Goal: Contribute content: Contribute content

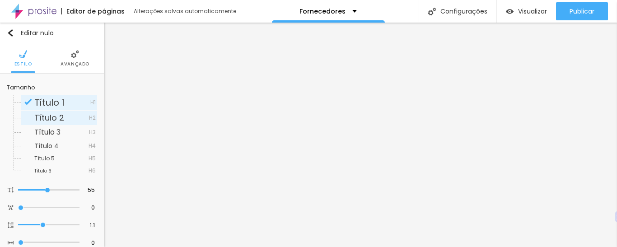
click at [44, 119] on font "Título 2" at bounding box center [49, 117] width 30 height 11
click at [50, 173] on font "Título 6" at bounding box center [42, 170] width 17 height 7
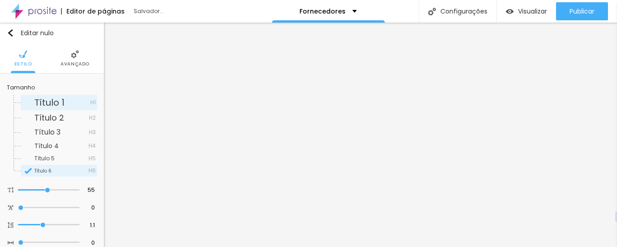
click at [49, 99] on font "Título 1" at bounding box center [49, 102] width 30 height 13
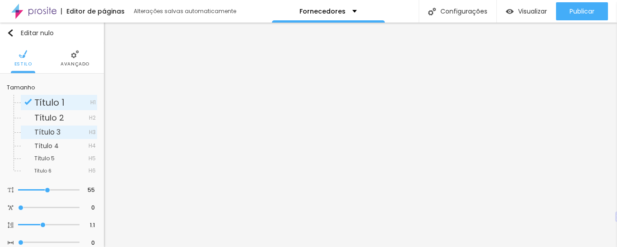
click at [54, 133] on font "Título 3" at bounding box center [47, 132] width 26 height 10
click at [48, 171] on font "Título 6" at bounding box center [42, 170] width 17 height 7
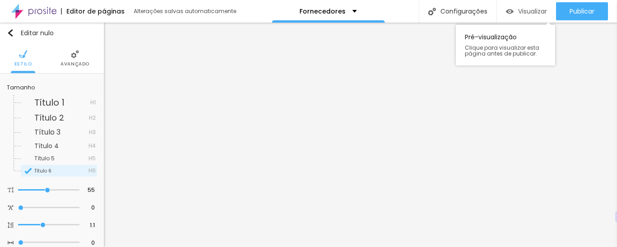
click at [524, 13] on font "Visualizar" at bounding box center [532, 11] width 29 height 9
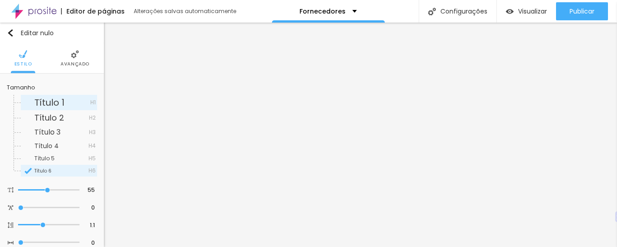
click at [48, 104] on font "Título 1" at bounding box center [49, 102] width 30 height 13
click at [47, 115] on font "Título 2" at bounding box center [49, 117] width 30 height 11
click at [39, 104] on font "Título 1" at bounding box center [49, 102] width 30 height 13
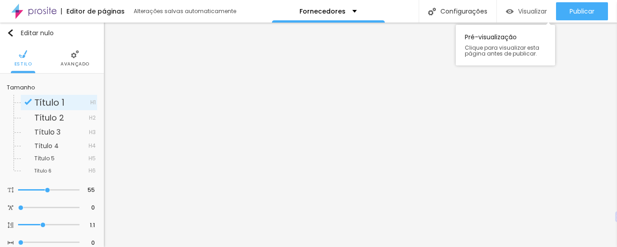
click at [536, 16] on div "Visualizar" at bounding box center [526, 11] width 41 height 18
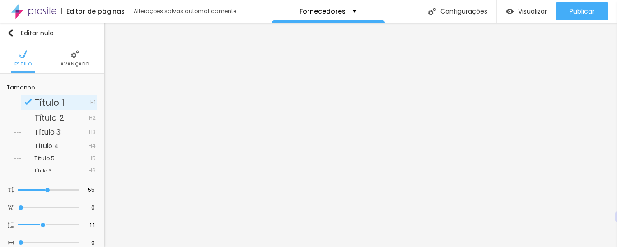
click at [51, 104] on font "Título 1" at bounding box center [49, 102] width 30 height 13
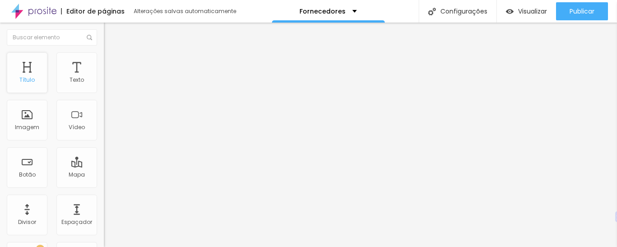
click at [30, 73] on div "Título" at bounding box center [27, 72] width 41 height 41
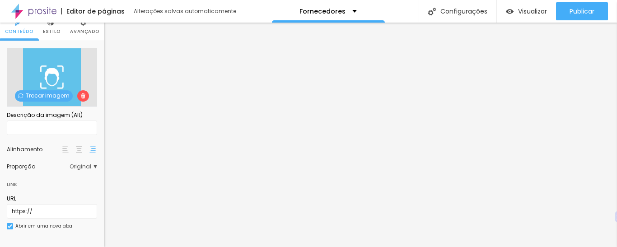
scroll to position [32, 0]
click at [89, 165] on span "Original" at bounding box center [84, 166] width 28 height 5
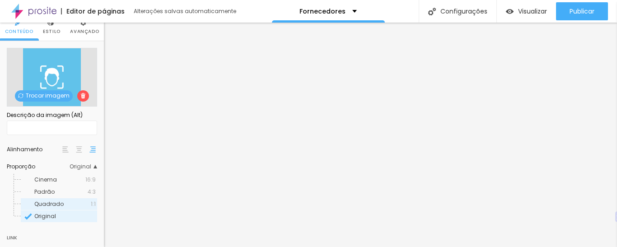
click at [57, 205] on font "Quadrado" at bounding box center [48, 204] width 29 height 8
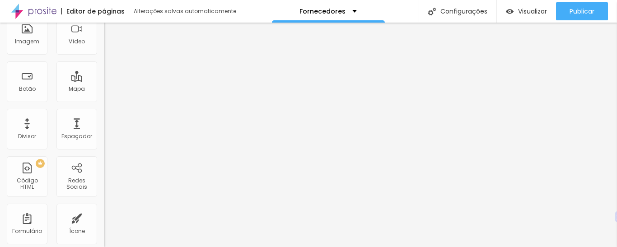
scroll to position [0, 0]
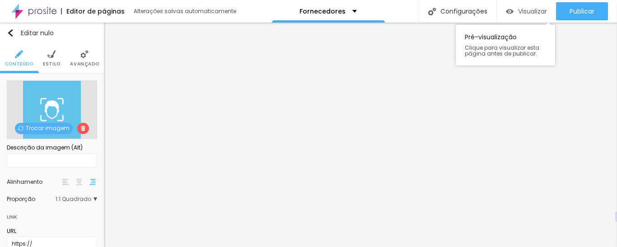
click at [511, 8] on div "Visualizar" at bounding box center [526, 12] width 41 height 8
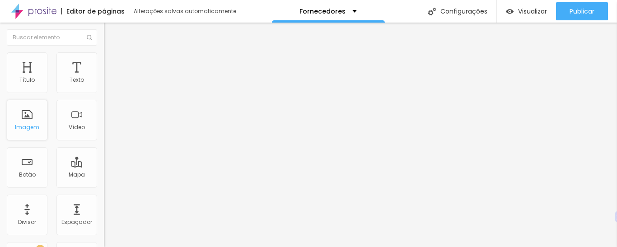
click at [22, 123] on div "Imagem" at bounding box center [27, 120] width 41 height 41
click at [28, 111] on div "Imagem" at bounding box center [27, 120] width 41 height 41
click at [32, 126] on font "Imagem" at bounding box center [27, 127] width 24 height 8
click at [31, 120] on div "Imagem" at bounding box center [27, 120] width 41 height 41
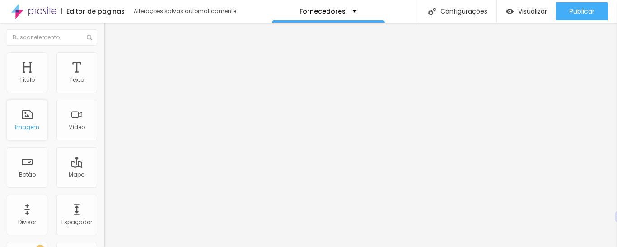
click at [31, 120] on div "Imagem" at bounding box center [27, 120] width 41 height 41
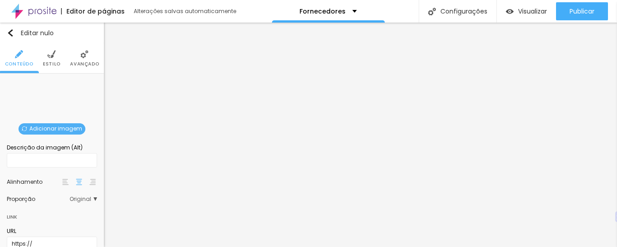
click at [61, 123] on span "Adicionar imagem" at bounding box center [52, 128] width 67 height 11
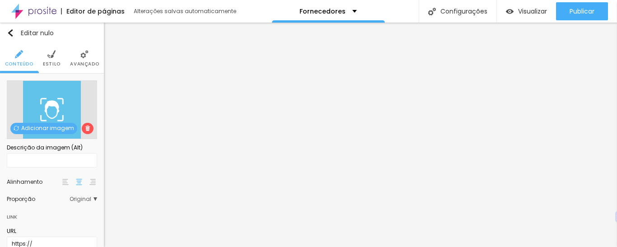
click at [53, 57] on li "Estilo" at bounding box center [52, 58] width 18 height 30
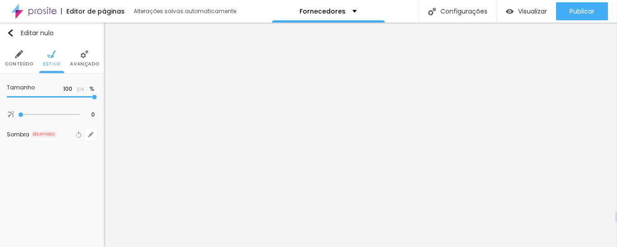
type input "90"
type input "85"
type input "80"
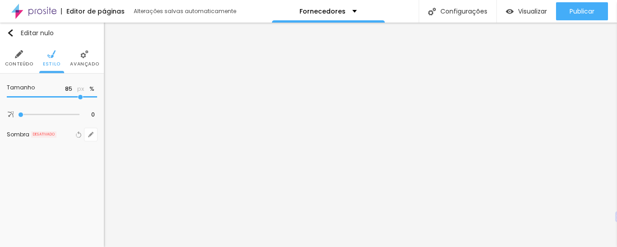
type input "80"
type input "75"
type input "70"
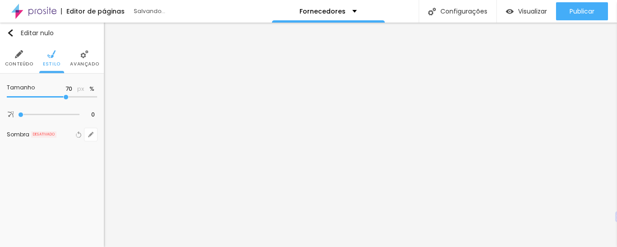
type input "65"
type input "60"
type input "55"
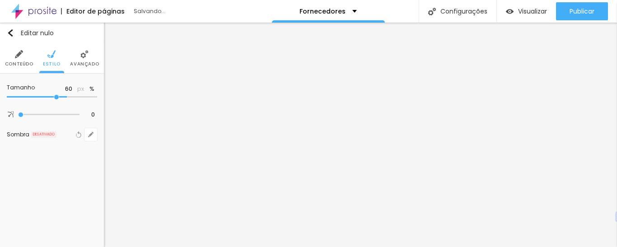
type input "55"
type input "50"
type input "45"
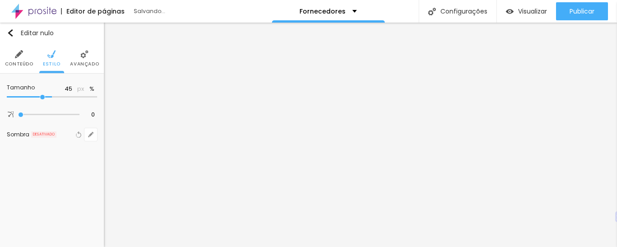
type input "40"
type input "35"
type input "30"
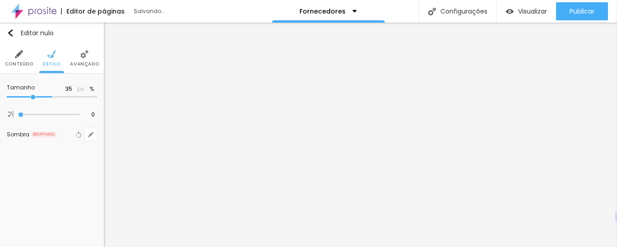
type input "30"
type input "25"
type input "20"
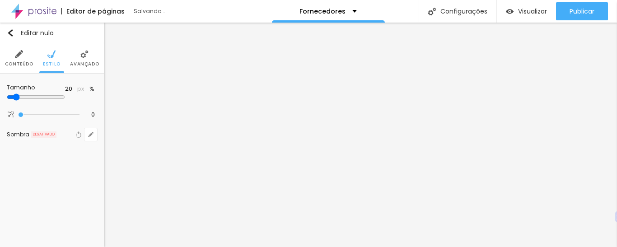
type input "15"
type input "10"
type input "15"
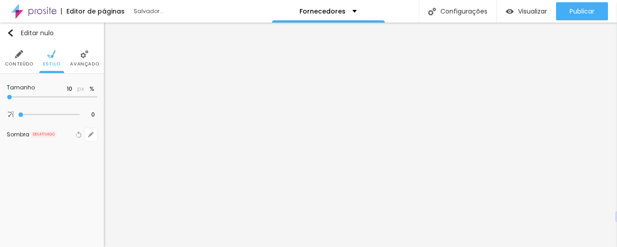
type input "15"
type input "20"
type input "25"
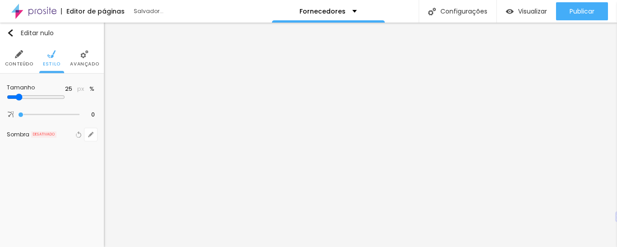
type input "30"
type input "25"
type input "20"
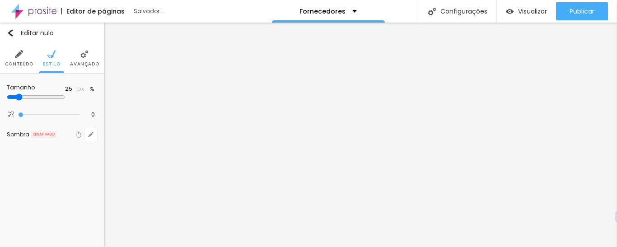
type input "20"
type input "15"
type input "10"
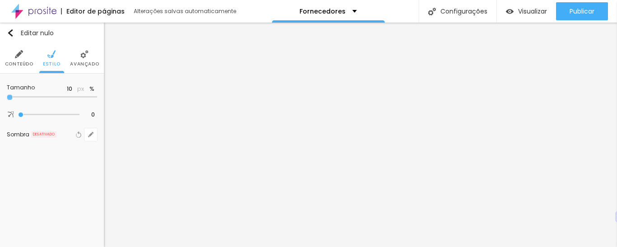
type input "15"
type input "20"
type input "25"
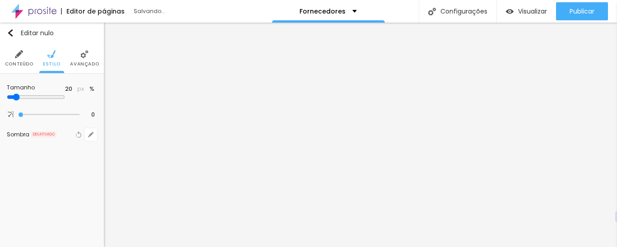
type input "25"
type input "30"
type input "35"
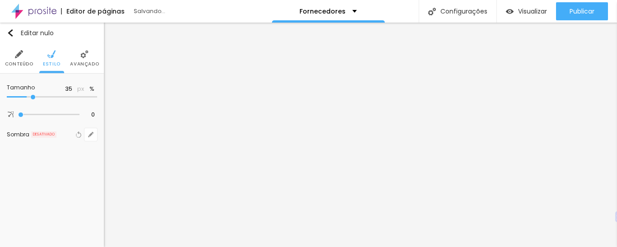
type input "40"
type input "45"
type input "50"
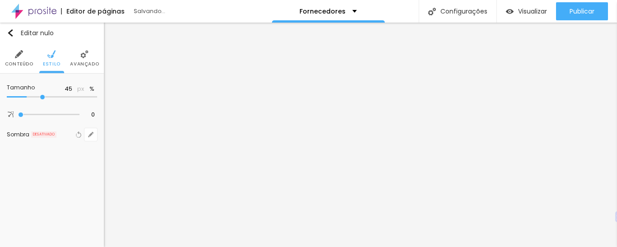
type input "50"
type input "55"
type input "60"
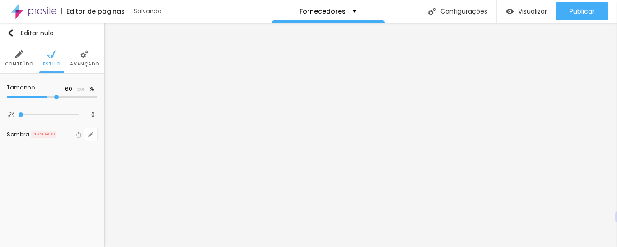
type input "65"
type input "70"
type input "75"
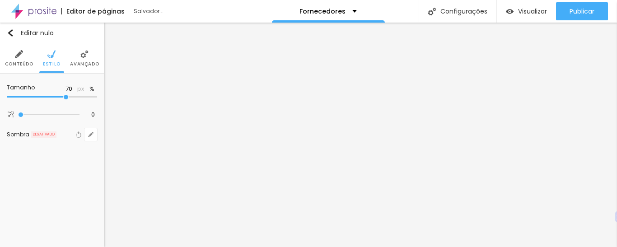
type input "75"
type input "80"
type input "85"
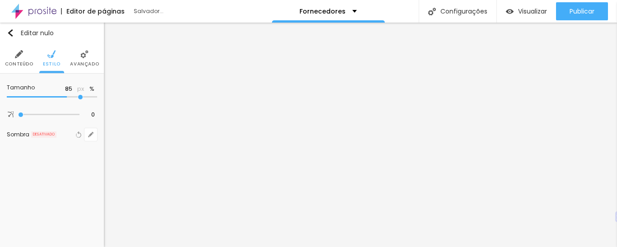
type input "90"
type input "95"
type input "100"
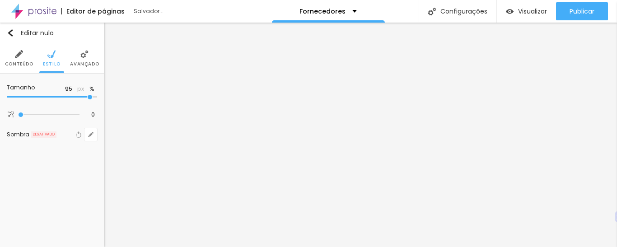
type input "100"
type input "75"
type input "70"
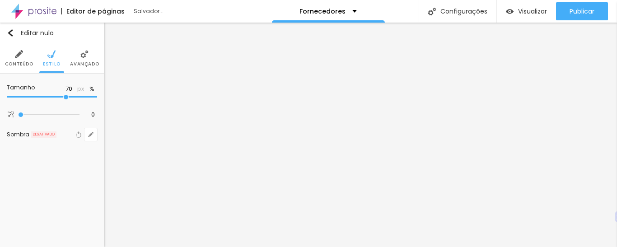
type input "65"
type input "60"
type input "55"
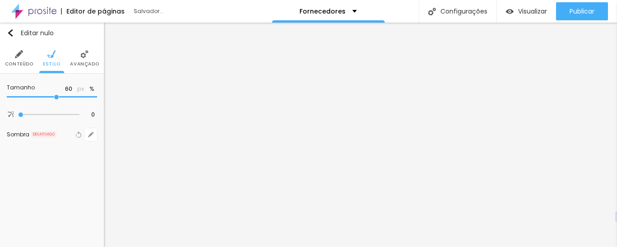
type input "55"
type input "50"
type input "45"
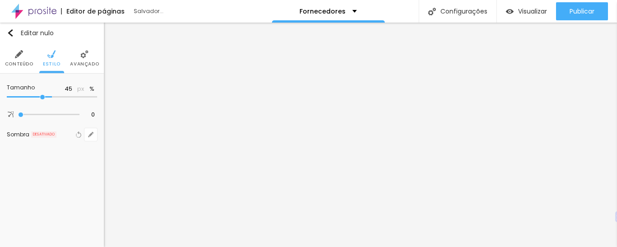
type input "40"
type input "35"
type input "30"
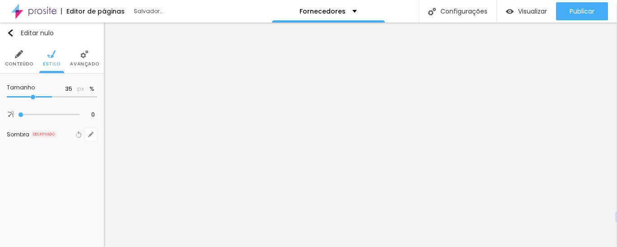
type input "30"
type input "25"
type input "20"
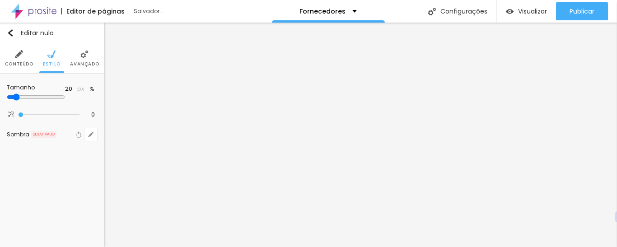
type input "15"
type input "10"
drag, startPoint x: 94, startPoint y: 97, endPoint x: 6, endPoint y: 93, distance: 88.1
type input "10"
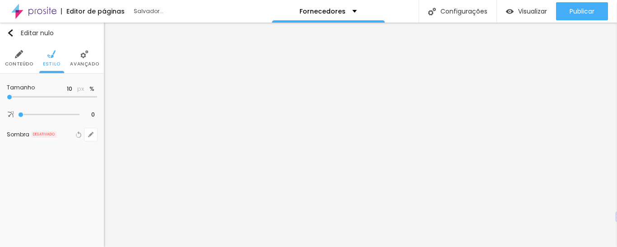
click at [7, 95] on input "range" at bounding box center [52, 97] width 90 height 5
click at [22, 54] on img at bounding box center [19, 54] width 8 height 8
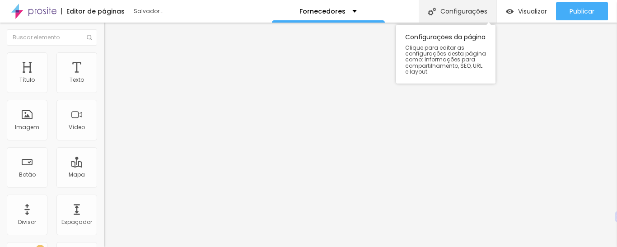
click at [433, 15] on img at bounding box center [432, 12] width 8 height 8
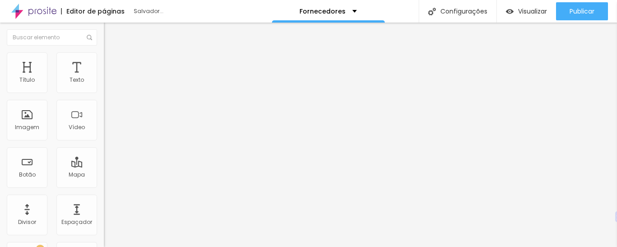
click at [43, 10] on img at bounding box center [33, 11] width 45 height 23
